Goal: Information Seeking & Learning: Check status

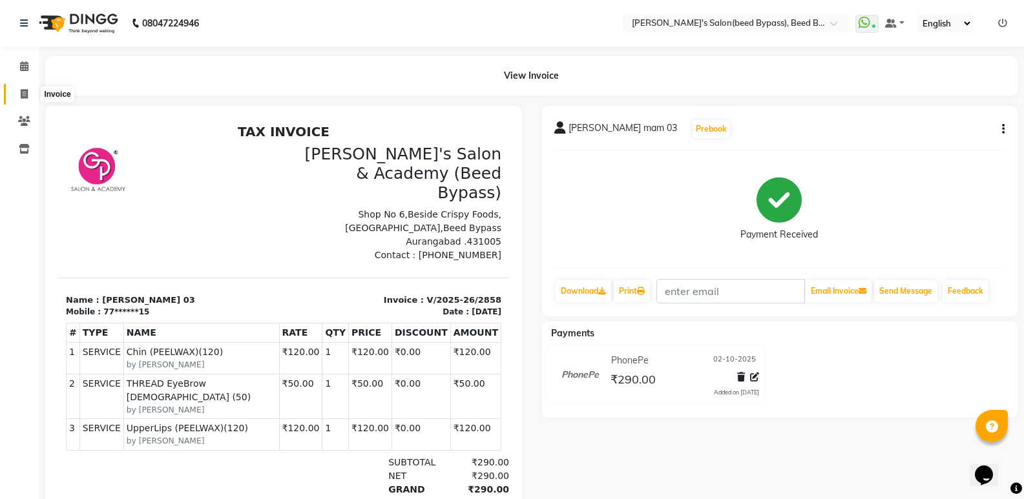
click at [21, 92] on icon at bounding box center [24, 94] width 7 height 10
select select "service"
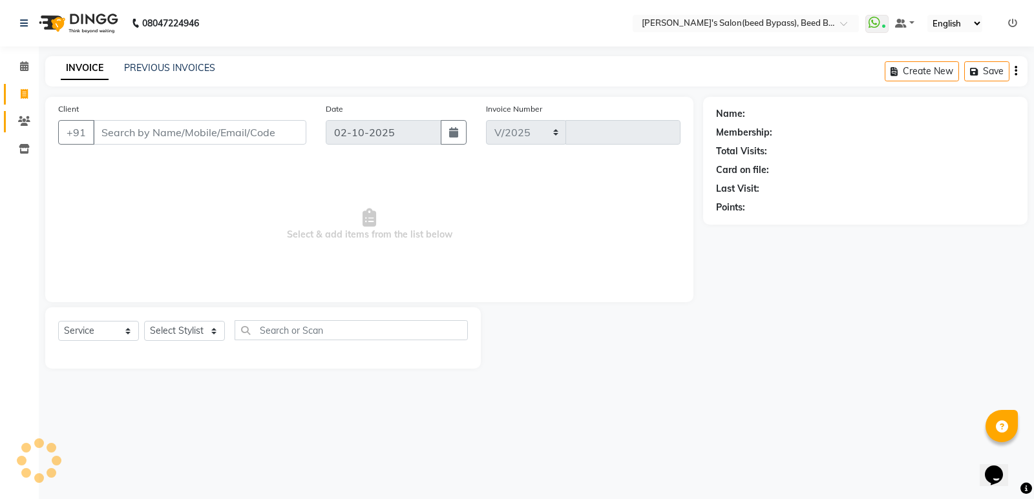
select select "4176"
type input "2859"
click at [22, 124] on icon at bounding box center [24, 121] width 12 height 10
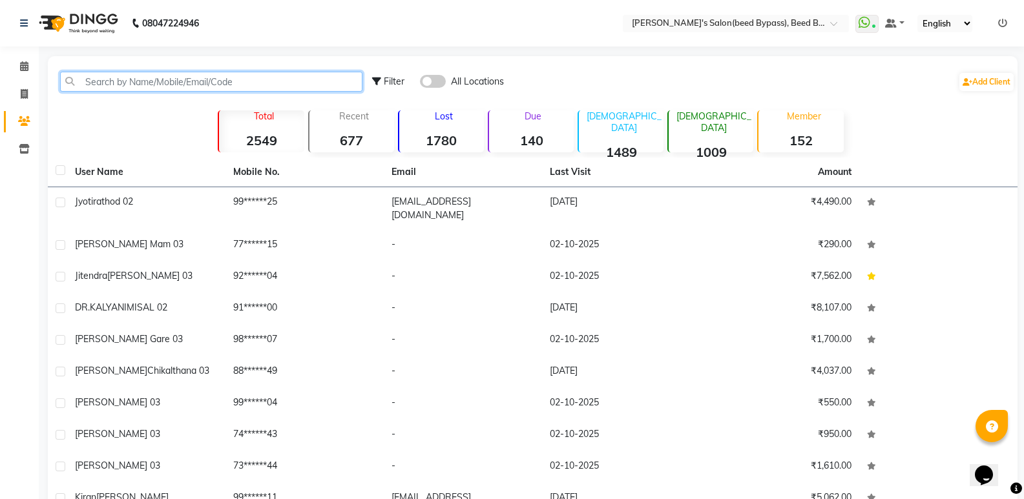
click at [132, 83] on input "text" at bounding box center [211, 82] width 302 height 20
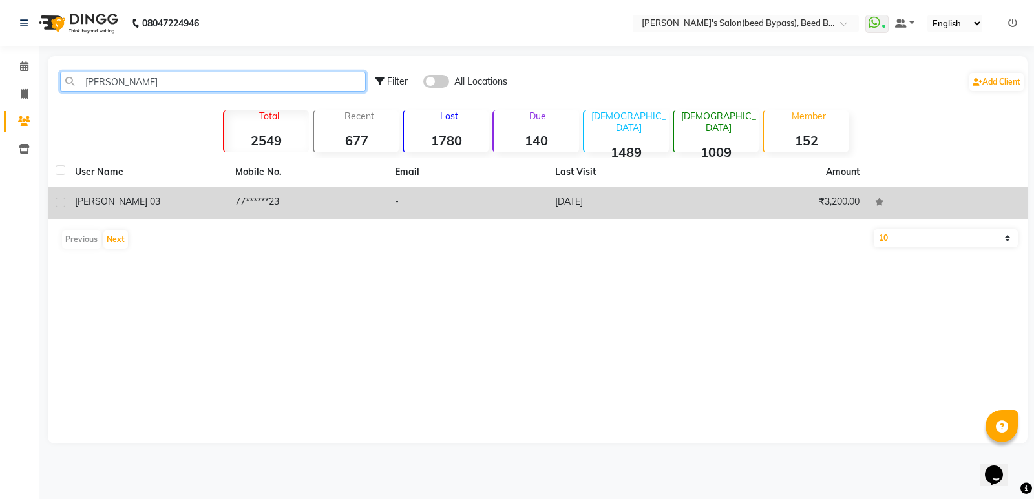
type input "[PERSON_NAME]"
click at [152, 204] on div "[PERSON_NAME] 03" at bounding box center [147, 202] width 145 height 14
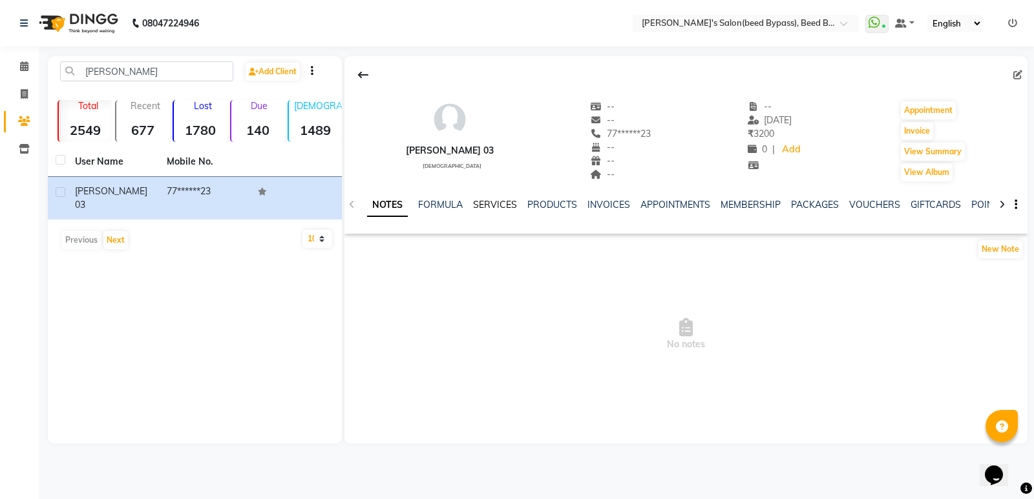
click at [486, 203] on link "SERVICES" at bounding box center [495, 205] width 44 height 12
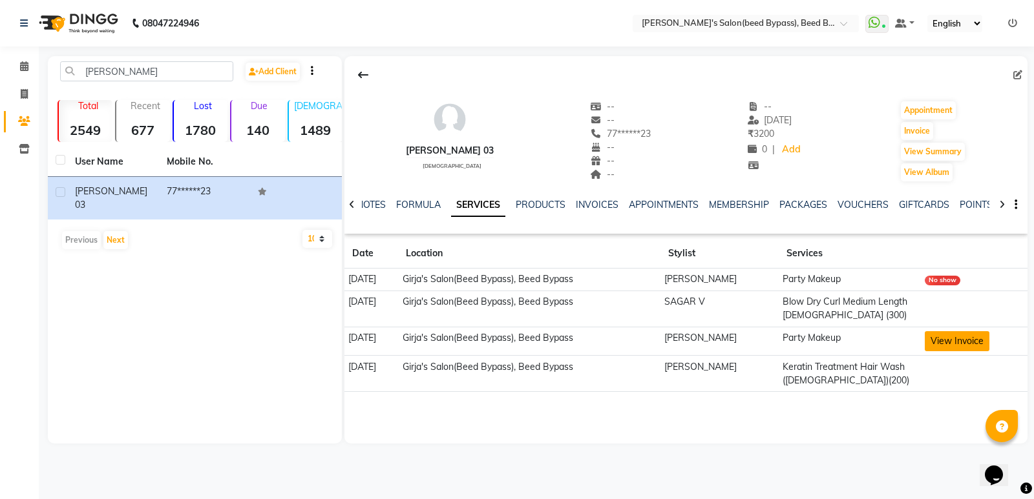
click at [962, 338] on button "View Invoice" at bounding box center [956, 341] width 65 height 20
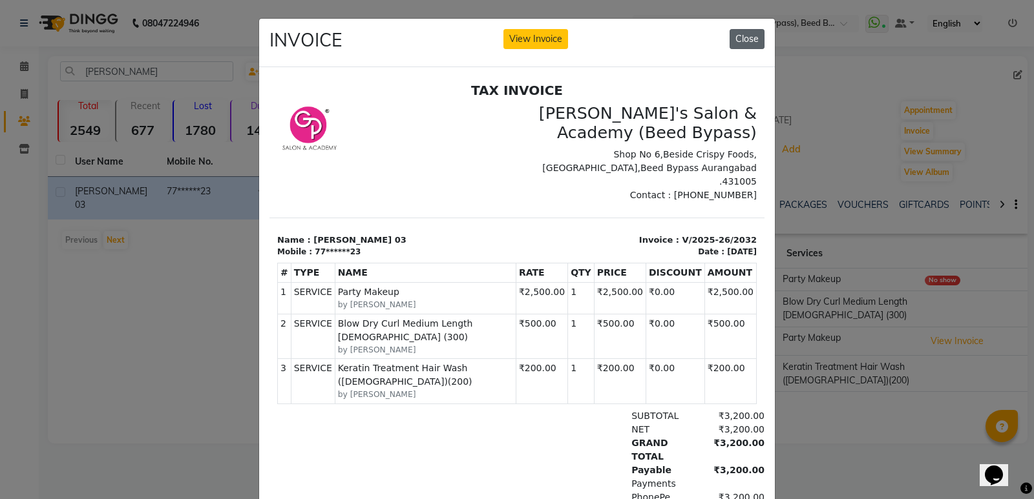
click at [747, 31] on button "Close" at bounding box center [746, 39] width 35 height 20
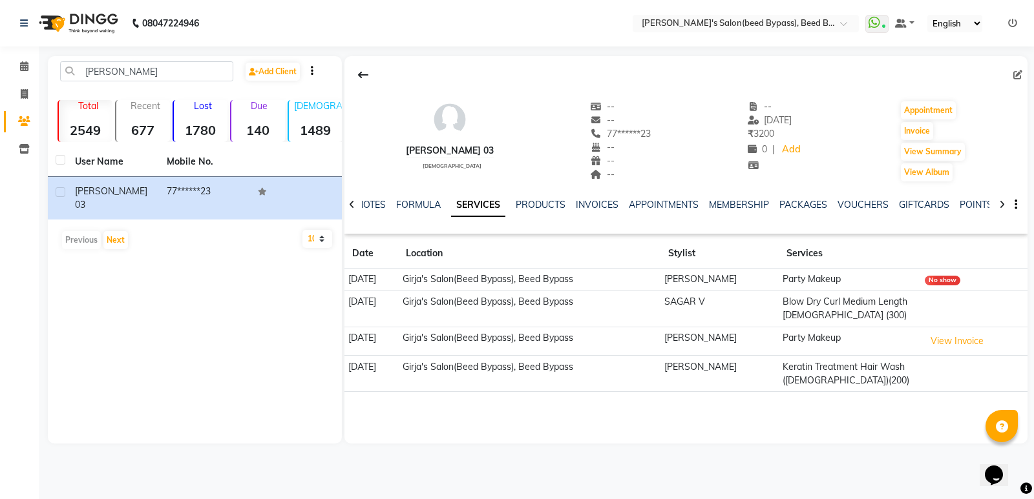
click at [822, 310] on td "Blow Dry Curl Medium Length [DEMOGRAPHIC_DATA] (300)" at bounding box center [849, 309] width 142 height 36
